Goal: Find specific page/section: Find specific page/section

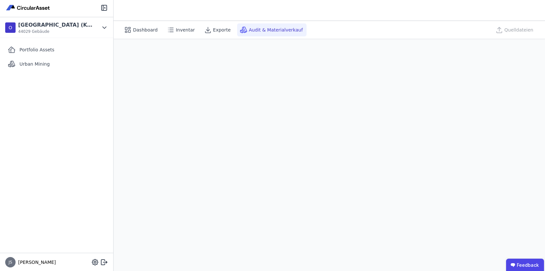
click at [241, 30] on icon at bounding box center [244, 30] width 8 height 8
click at [149, 31] on span "Dashboard" at bounding box center [145, 30] width 25 height 6
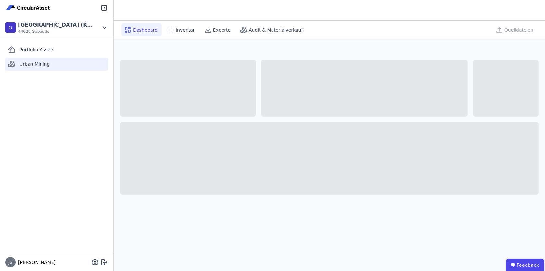
click at [44, 63] on span "Urban Mining" at bounding box center [34, 64] width 30 height 6
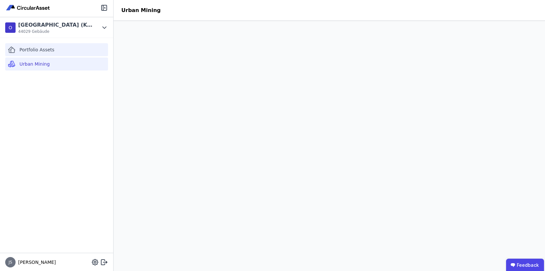
click at [29, 49] on span "Portfolio Assets" at bounding box center [36, 49] width 35 height 6
click at [88, 145] on div "Portfolio Assets Urban Mining" at bounding box center [56, 145] width 113 height 215
click at [69, 88] on div "Portfolio Assets Urban Mining" at bounding box center [56, 145] width 113 height 215
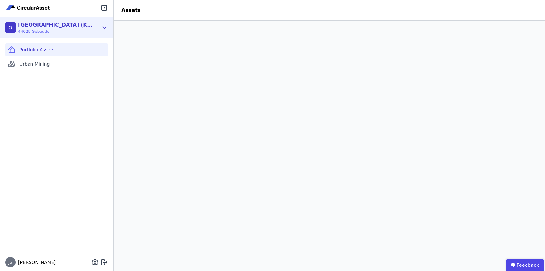
click at [103, 27] on icon at bounding box center [105, 28] width 4 height 2
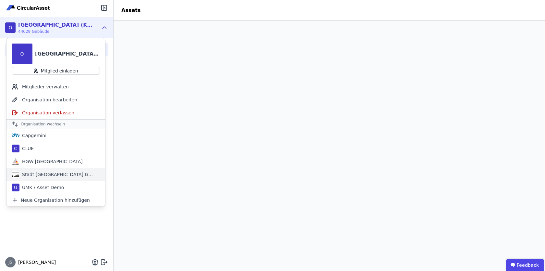
click at [61, 171] on div "Stadt Aachen Gebäudemanagement" at bounding box center [55, 174] width 99 height 13
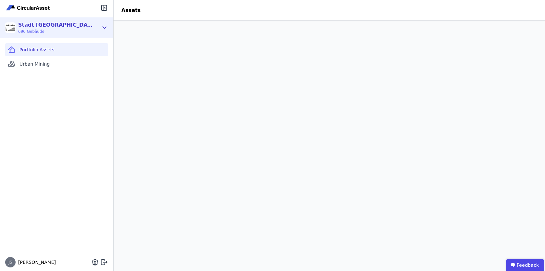
click at [75, 31] on span "690 Gebäude" at bounding box center [55, 31] width 75 height 5
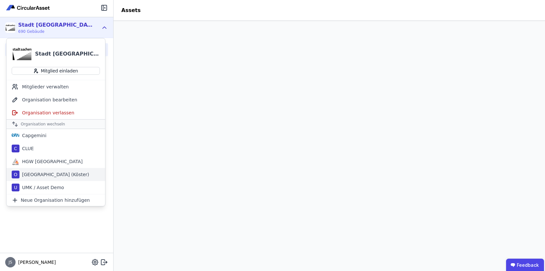
click at [46, 177] on div "[GEOGRAPHIC_DATA] (Köster)" at bounding box center [54, 174] width 70 height 6
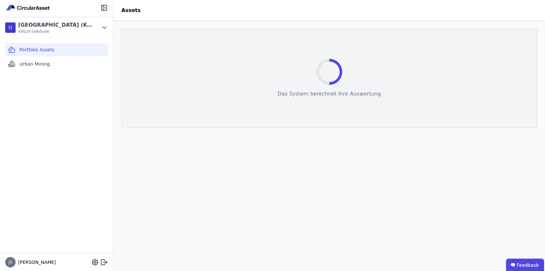
click at [65, 238] on div "Portfolio Assets Urban Mining" at bounding box center [56, 145] width 113 height 215
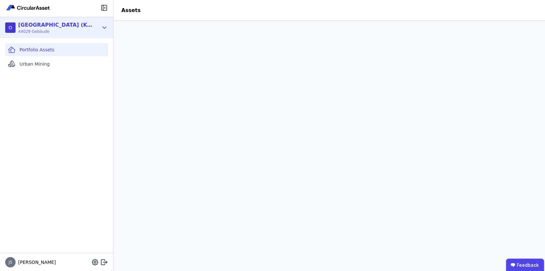
click at [108, 29] on div "O [GEOGRAPHIC_DATA] (Köster) 44029 Gebäude" at bounding box center [56, 27] width 113 height 21
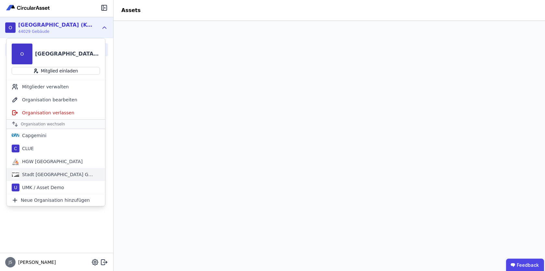
click at [61, 175] on div "Stadt [GEOGRAPHIC_DATA] Gebäudemanagement" at bounding box center [56, 174] width 75 height 6
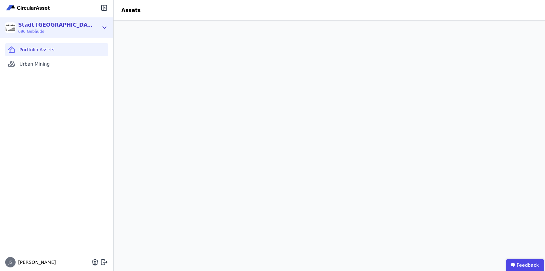
click at [104, 28] on icon at bounding box center [105, 28] width 4 height 2
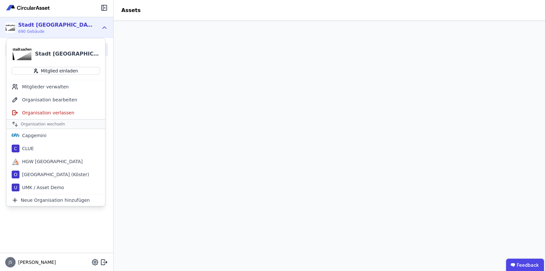
click at [65, 209] on div "Portfolio Assets Urban Mining" at bounding box center [56, 145] width 113 height 215
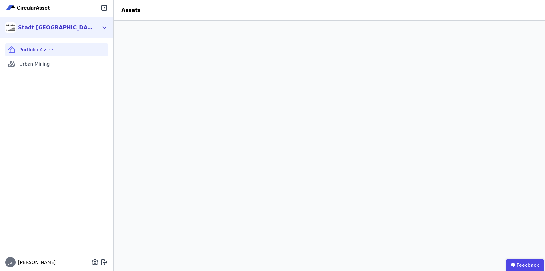
click at [102, 26] on icon at bounding box center [104, 28] width 7 height 8
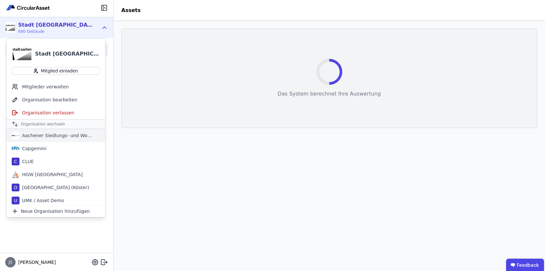
click at [78, 133] on div "Aachener Siedlungs- und Wohnungsgesellschaft mbH" at bounding box center [56, 135] width 75 height 6
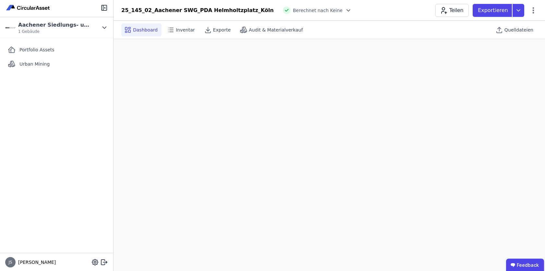
click at [299, 14] on div "25_145_02_Aachener SWG_PDA Helmholtzplatz_Köln Berechnet nach Keine Teilen Expo…" at bounding box center [330, 10] width 432 height 13
click at [305, 11] on span "Berechnet nach Keine" at bounding box center [318, 10] width 50 height 6
click at [347, 9] on icon at bounding box center [348, 10] width 3 height 2
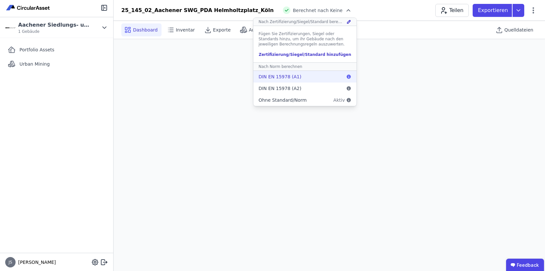
click at [269, 77] on span "DIN EN 15978 (A1)" at bounding box center [280, 76] width 43 height 6
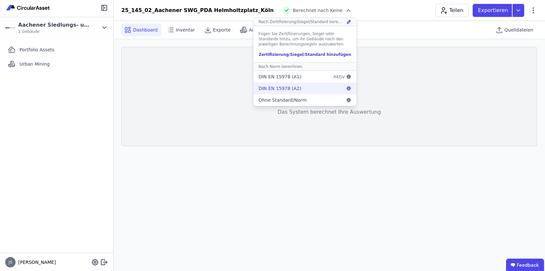
click at [269, 86] on span "DIN EN 15978 (A2)" at bounding box center [280, 88] width 43 height 6
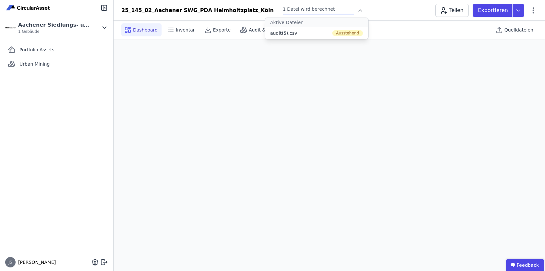
click at [353, 9] on div "25_145_02_Aachener SWG_PDA Helmholtzplatz_Köln 1 Datei wird berechnet Aktive Da…" at bounding box center [330, 10] width 432 height 13
click at [354, 12] on div at bounding box center [358, 10] width 9 height 6
click at [359, 11] on icon at bounding box center [360, 10] width 3 height 2
click at [357, 11] on icon at bounding box center [360, 10] width 6 height 6
click at [431, 9] on div "25_145_02_Aachener SWG_PDA Helmholtzplatz_Köln 1 Datei wird berechnet Aktive Da…" at bounding box center [330, 10] width 432 height 13
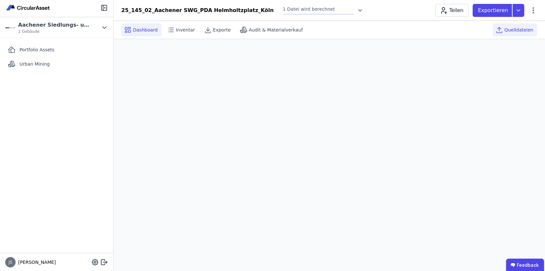
click at [527, 29] on span "Quelldateien" at bounding box center [519, 30] width 29 height 6
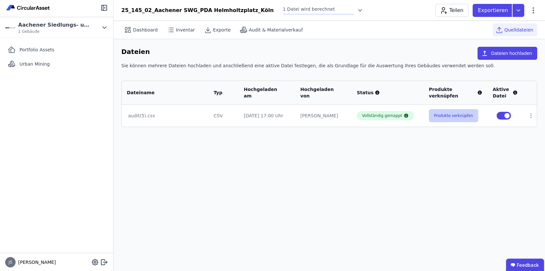
click at [457, 117] on button "Produkte verknüpfen" at bounding box center [453, 115] width 49 height 13
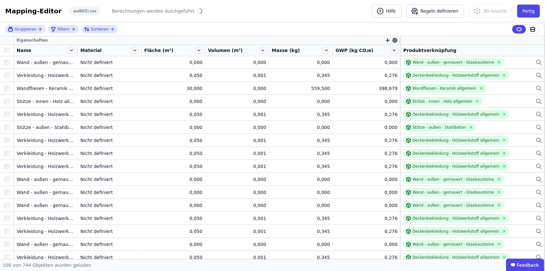
scroll to position [189, 0]
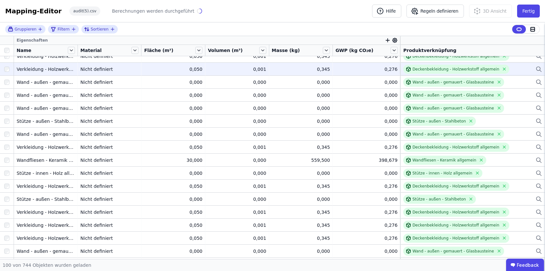
click at [99, 68] on div "Nicht definiert" at bounding box center [109, 69] width 58 height 6
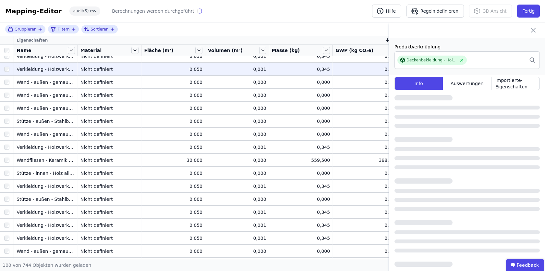
click at [99, 68] on div "Nicht definiert" at bounding box center [109, 69] width 58 height 6
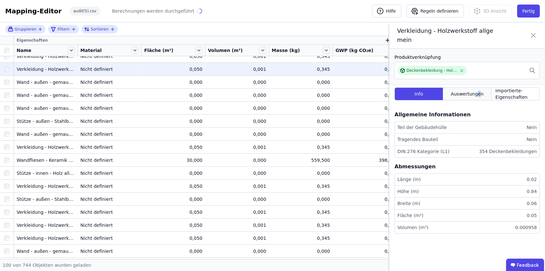
click at [478, 92] on span "Auswertungen" at bounding box center [467, 94] width 33 height 6
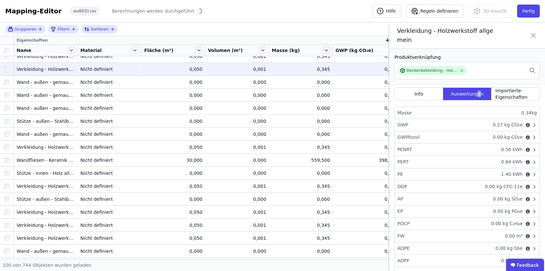
scroll to position [0, 0]
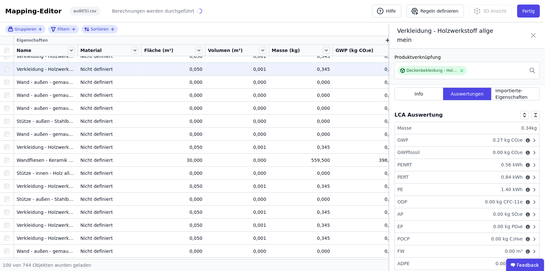
click at [490, 148] on div "GWPfossil 0.00 kg CO₂e" at bounding box center [467, 152] width 145 height 12
click at [536, 34] on icon at bounding box center [534, 35] width 8 height 18
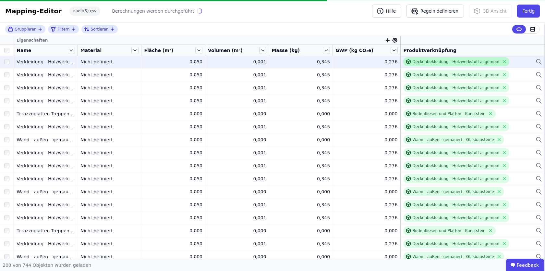
scroll to position [515, 0]
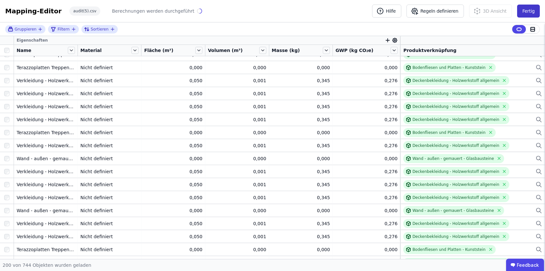
click at [533, 9] on button "Fertig" at bounding box center [528, 11] width 23 height 13
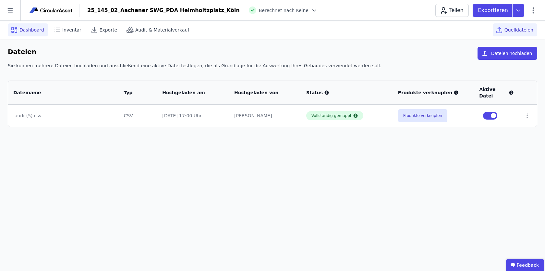
click at [34, 26] on div "Dashboard" at bounding box center [28, 29] width 40 height 13
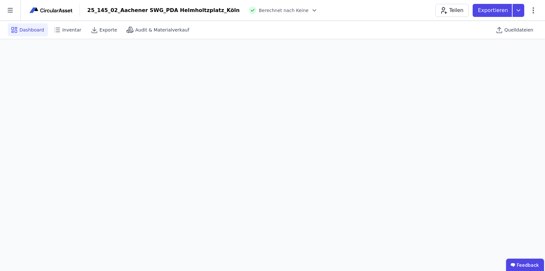
click at [311, 7] on icon at bounding box center [314, 10] width 6 height 6
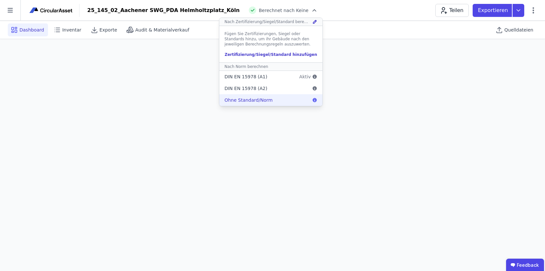
click at [259, 98] on div "Ohne Standard/Norm" at bounding box center [270, 100] width 103 height 12
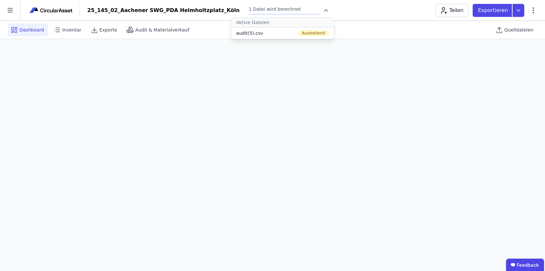
click at [349, 19] on header "25_145_02_Aachener SWG_PDA Helmholtzplatz_Köln 1 Datei wird berechnet Aktive Da…" at bounding box center [272, 10] width 545 height 21
click at [31, 25] on div "Dashboard" at bounding box center [28, 29] width 40 height 13
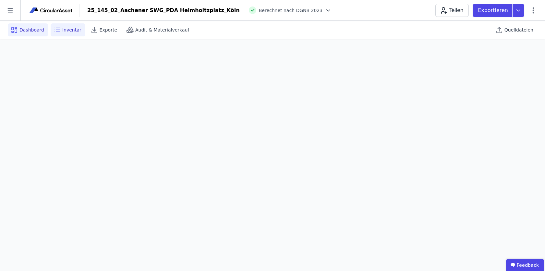
click at [74, 33] on span "Inventar" at bounding box center [71, 30] width 19 height 6
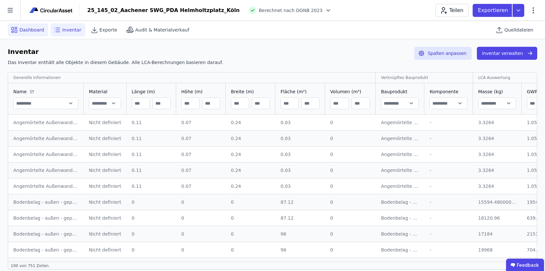
click at [30, 29] on span "Dashboard" at bounding box center [31, 30] width 25 height 6
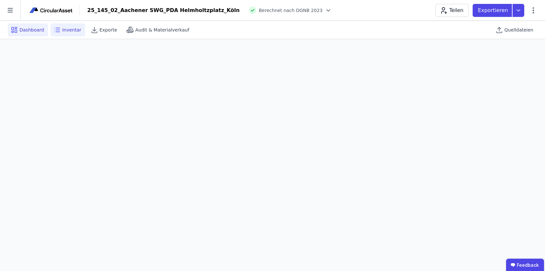
click at [72, 28] on span "Inventar" at bounding box center [71, 30] width 19 height 6
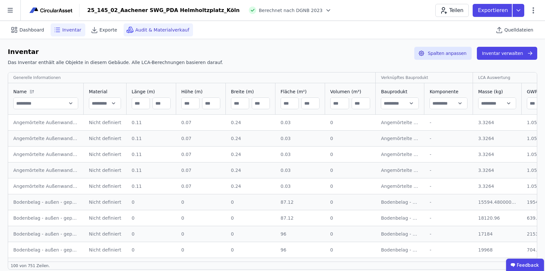
scroll to position [0, 0]
click at [172, 35] on div "Audit & Materialverkauf" at bounding box center [158, 29] width 69 height 13
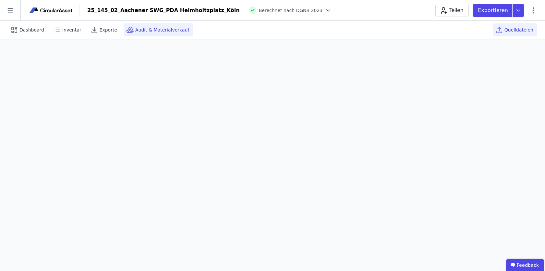
click at [527, 30] on span "Quelldateien" at bounding box center [519, 30] width 29 height 6
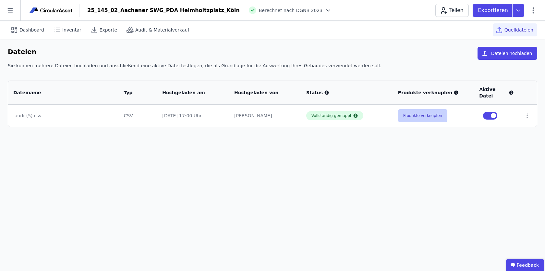
click at [437, 109] on button "Produkte verknüpfen" at bounding box center [422, 115] width 49 height 13
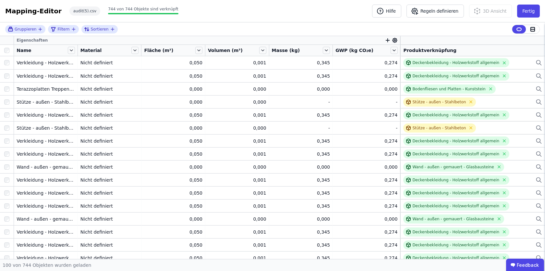
click at [194, 16] on div "Mapping-Editor Hilfe Regeln definieren 3D Ansicht Fertig audit(5).csv 744 von 7…" at bounding box center [272, 11] width 545 height 22
click at [535, 13] on button "Fertig" at bounding box center [528, 11] width 23 height 13
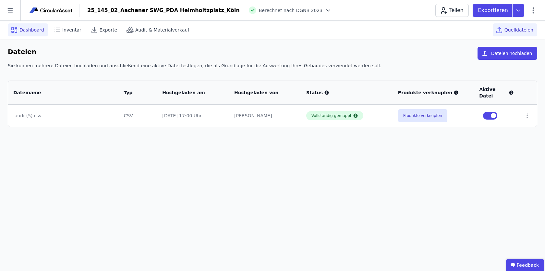
click at [34, 25] on div "Dashboard" at bounding box center [28, 29] width 40 height 13
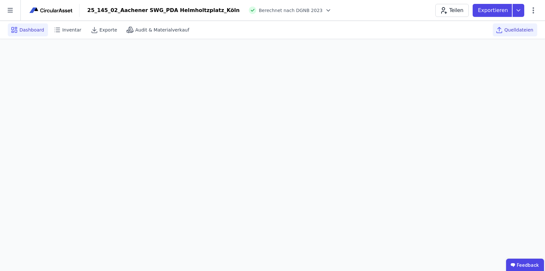
click at [521, 32] on span "Quelldateien" at bounding box center [519, 30] width 29 height 6
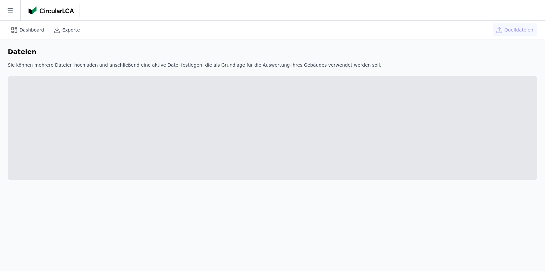
click at [23, 30] on span "Dashboard" at bounding box center [31, 30] width 25 height 6
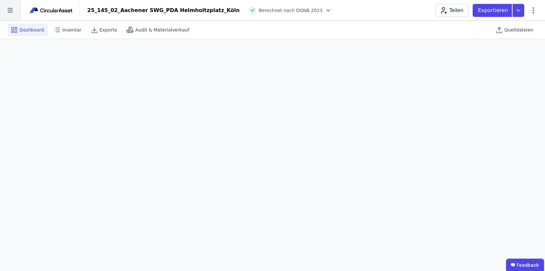
click at [5, 7] on icon at bounding box center [10, 10] width 20 height 20
